Goal: Communication & Community: Answer question/provide support

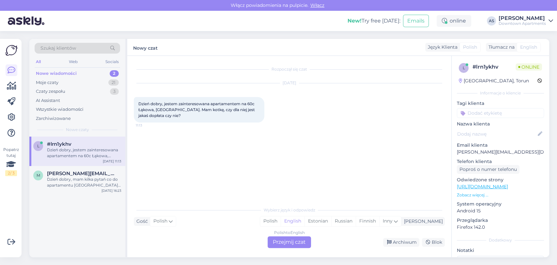
click at [273, 241] on div "Polish to English Przejmij czat" at bounding box center [289, 242] width 43 height 12
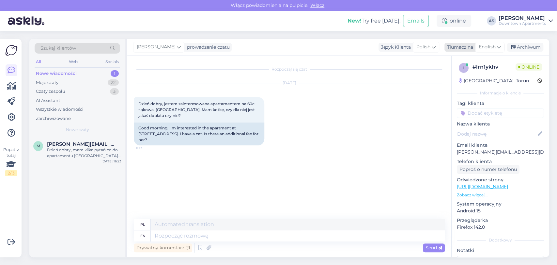
click at [496, 47] on div "English" at bounding box center [489, 47] width 29 height 10
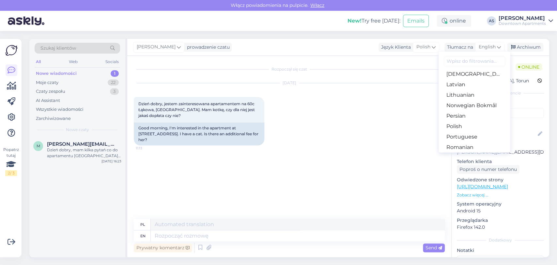
scroll to position [181, 0]
click at [475, 127] on link "Polish" at bounding box center [475, 125] width 72 height 10
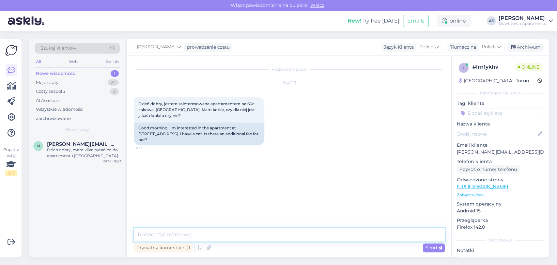
click at [335, 235] on textarea at bounding box center [289, 235] width 311 height 14
type textarea "A"
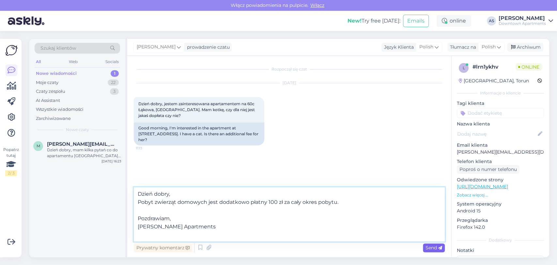
type textarea "Dzień dobry, Pobyt zwierząt domowych jest dodatkowo płatny 100 zł za cały okres…"
click at [430, 247] on span "Send" at bounding box center [434, 248] width 17 height 6
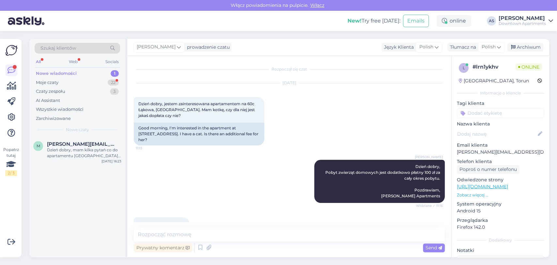
scroll to position [22, 0]
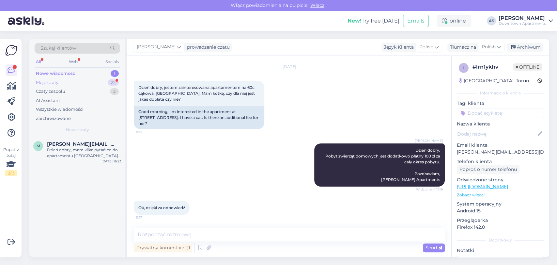
click at [89, 84] on div "Moje czaty 22" at bounding box center [78, 82] width 86 height 9
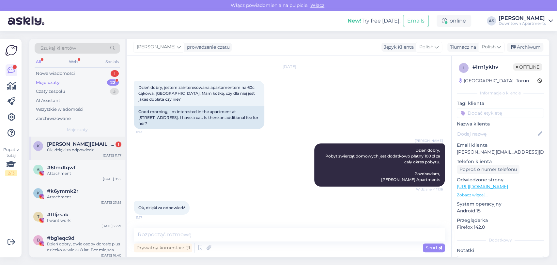
click at [77, 141] on span "[PERSON_NAME][EMAIL_ADDRESS][DOMAIN_NAME]" at bounding box center [81, 144] width 68 height 6
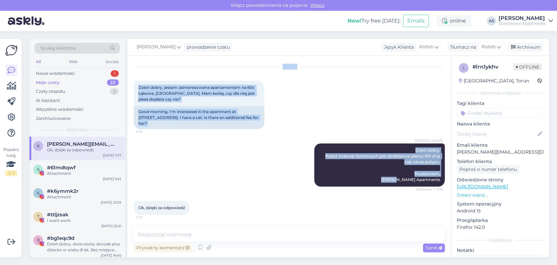
drag, startPoint x: 206, startPoint y: 185, endPoint x: 173, endPoint y: 17, distance: 170.7
click at [173, 17] on div "Włącz powiadomienia na pulpicie. Włącz New! Try free [DATE]: Emails online AS […" at bounding box center [278, 132] width 557 height 265
